Goal: Book appointment/travel/reservation

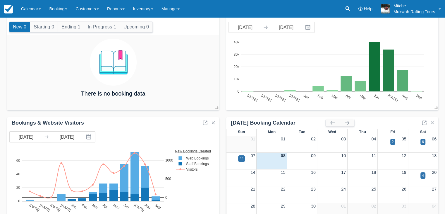
scroll to position [50, 0]
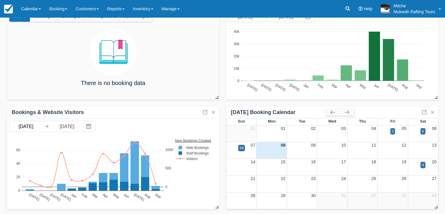
click at [29, 130] on body "Menu Calendar Customer Inventory Month Week Day Booking Daily Manifest Daily Li…" at bounding box center [222, 57] width 445 height 214
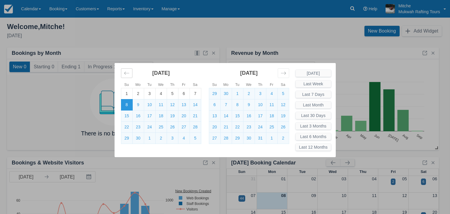
click at [126, 74] on icon "Move backward to switch to the previous month." at bounding box center [127, 73] width 6 height 6
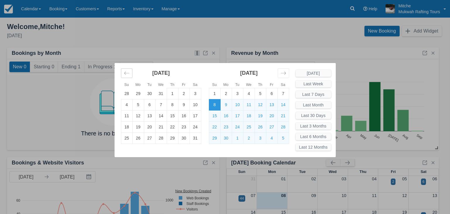
click at [125, 75] on icon "Move backward to switch to the previous month." at bounding box center [127, 73] width 6 height 6
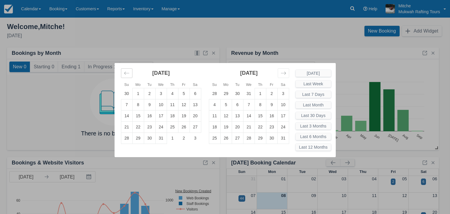
click at [126, 73] on icon "Move backward to switch to the previous month." at bounding box center [127, 73] width 6 height 6
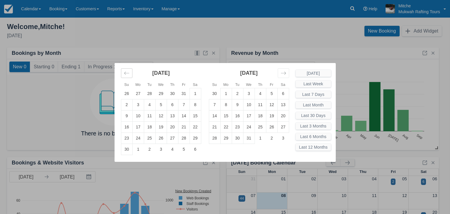
click at [126, 73] on icon "Move backward to switch to the previous month." at bounding box center [127, 73] width 6 height 6
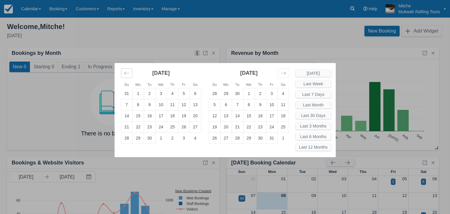
click at [126, 73] on icon "Move backward to switch to the previous month." at bounding box center [127, 73] width 6 height 6
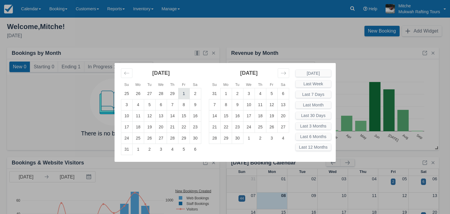
click at [186, 94] on td "1" at bounding box center [183, 93] width 11 height 11
type input "[DATE]"
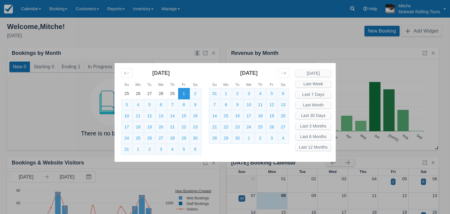
click at [74, 103] on div "Su Mo Tu We Th Fr Sa Su Mo Tu We Th Fr Sa [DATE] 28 29 30 31 1 2 3 4 5 6 7 8 9 …" at bounding box center [225, 107] width 450 height 214
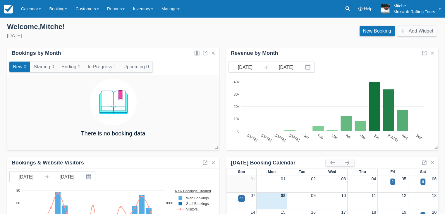
click at [138, 27] on div "Welcome , [PERSON_NAME] !" at bounding box center [112, 26] width 211 height 9
click at [146, 33] on div "[DATE]" at bounding box center [112, 35] width 211 height 7
